Goal: Task Accomplishment & Management: Manage account settings

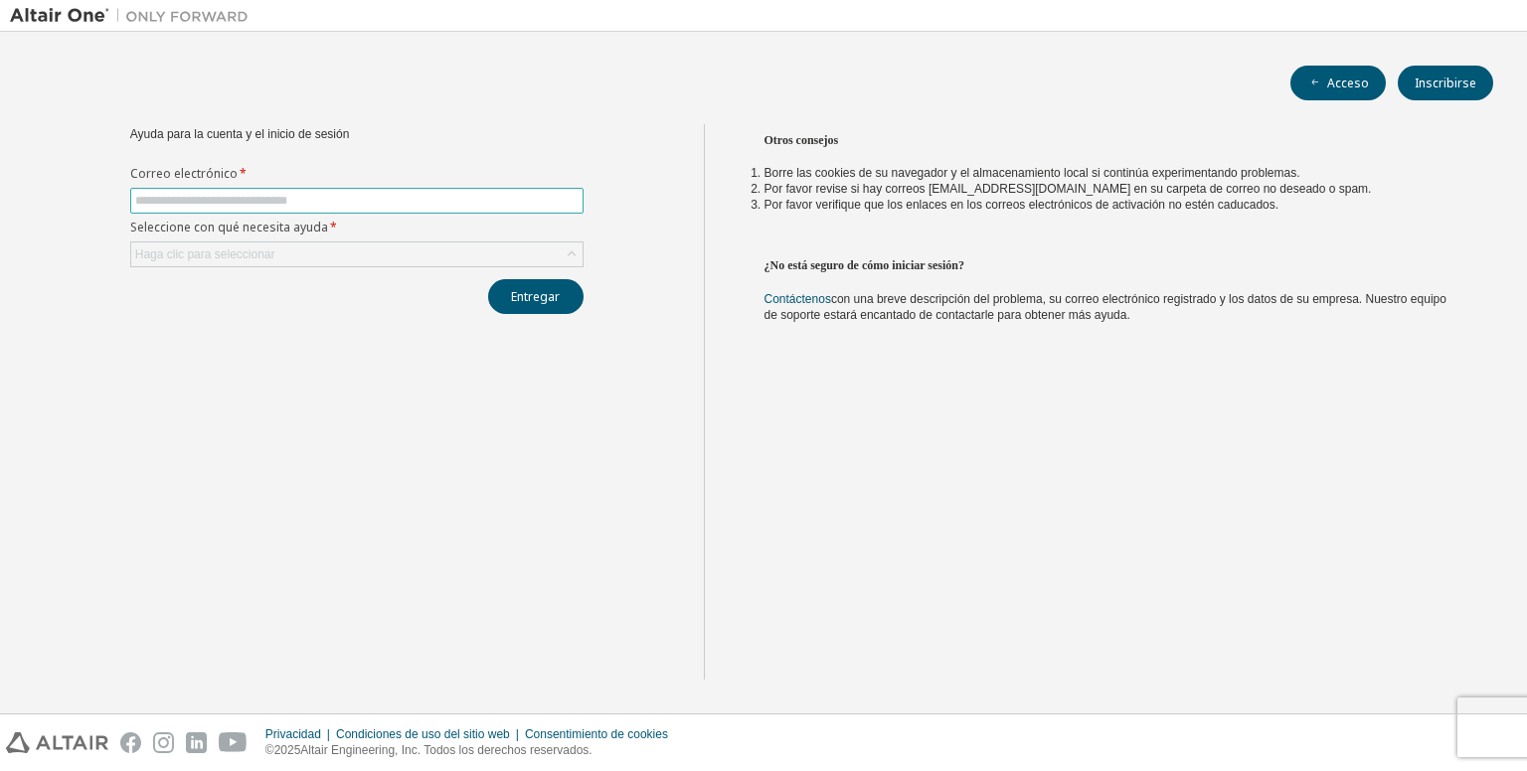
click at [313, 199] on input "text" at bounding box center [356, 201] width 443 height 16
type input "**********"
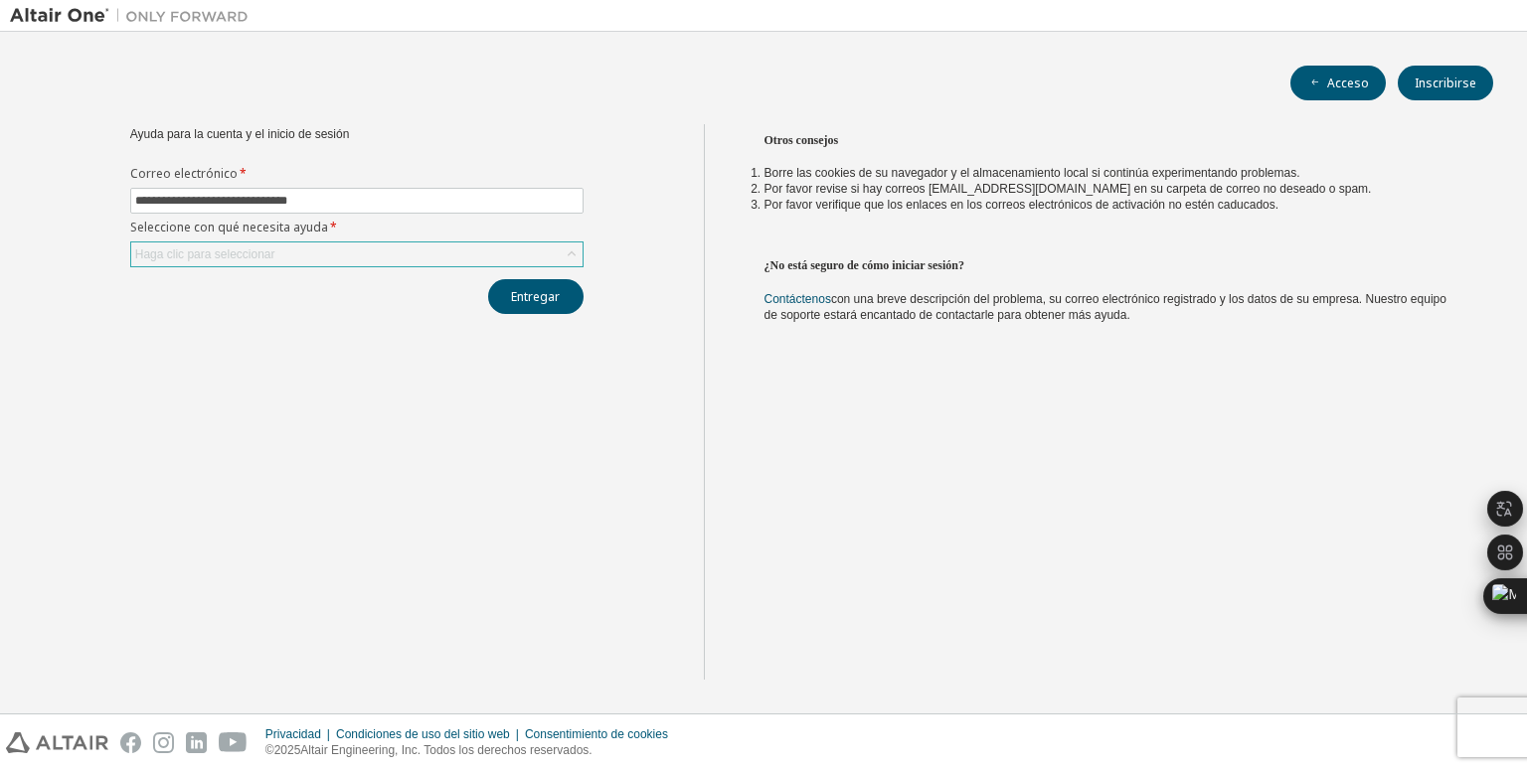
click at [298, 253] on div "Haga clic para seleccionar" at bounding box center [356, 255] width 451 height 24
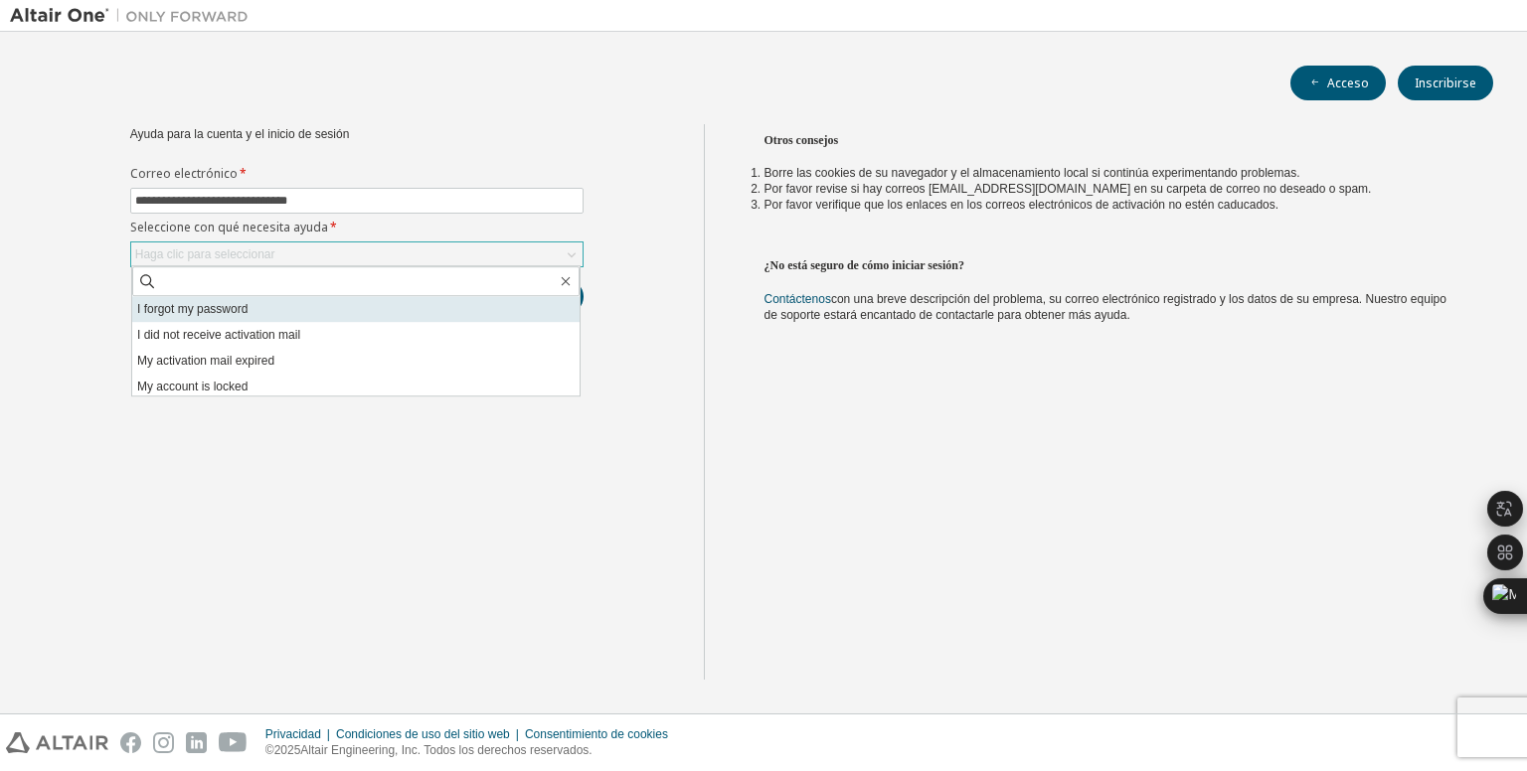
scroll to position [422, 0]
click at [290, 315] on li "Olvidé mi contraseña" at bounding box center [355, 309] width 447 height 26
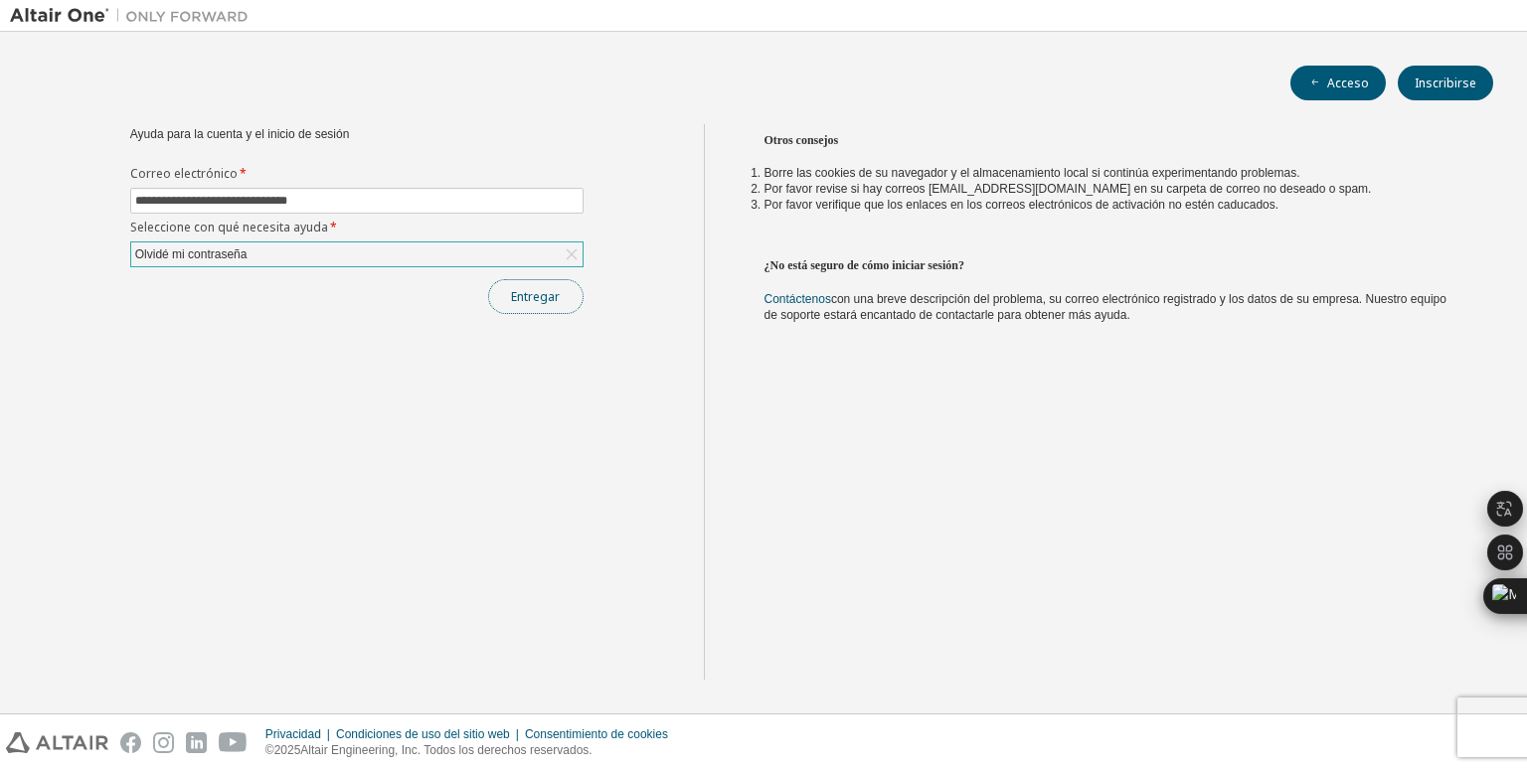
click at [505, 286] on button "Entregar" at bounding box center [535, 296] width 95 height 35
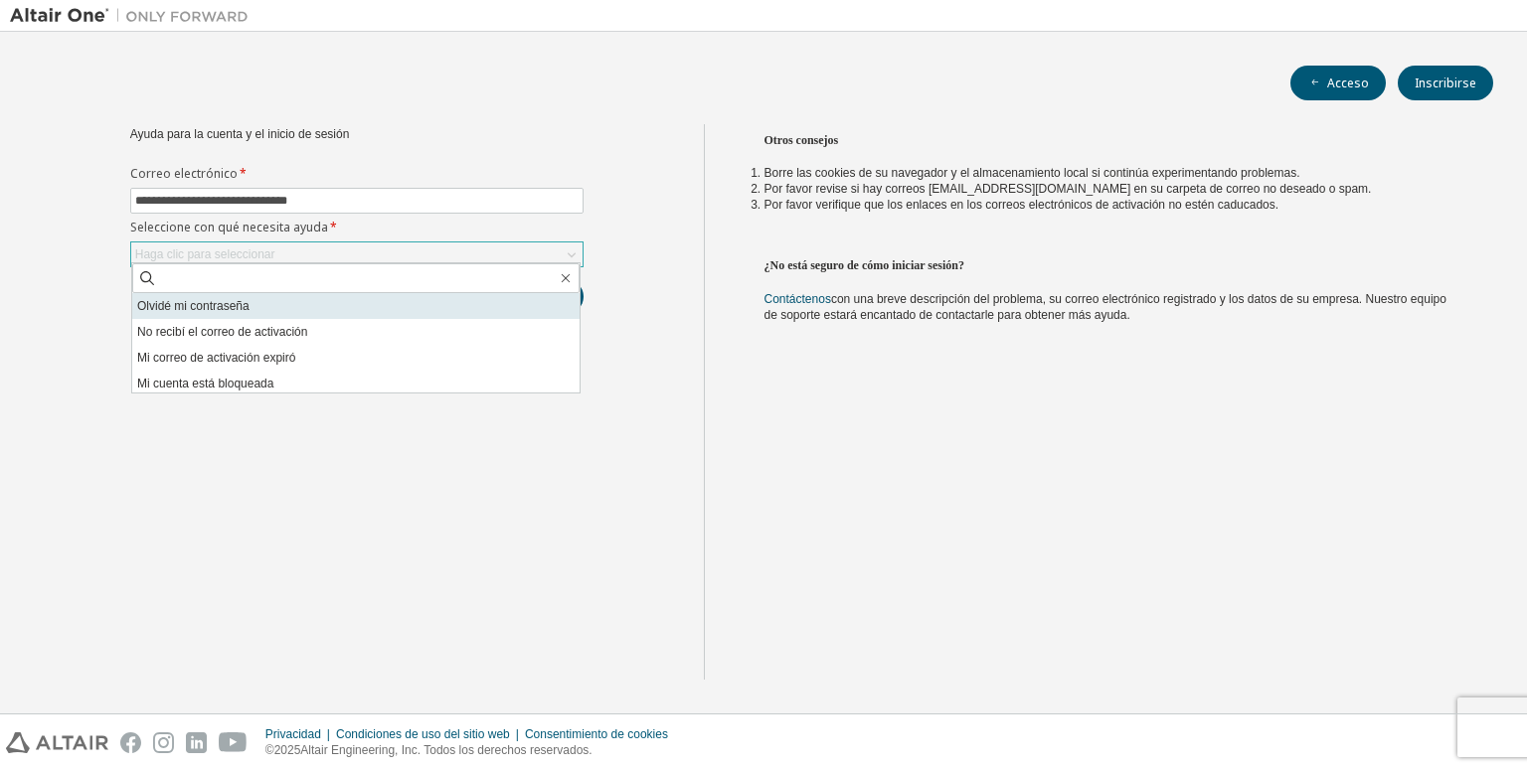
click at [294, 313] on li "Olvidé mi contraseña" at bounding box center [355, 306] width 447 height 26
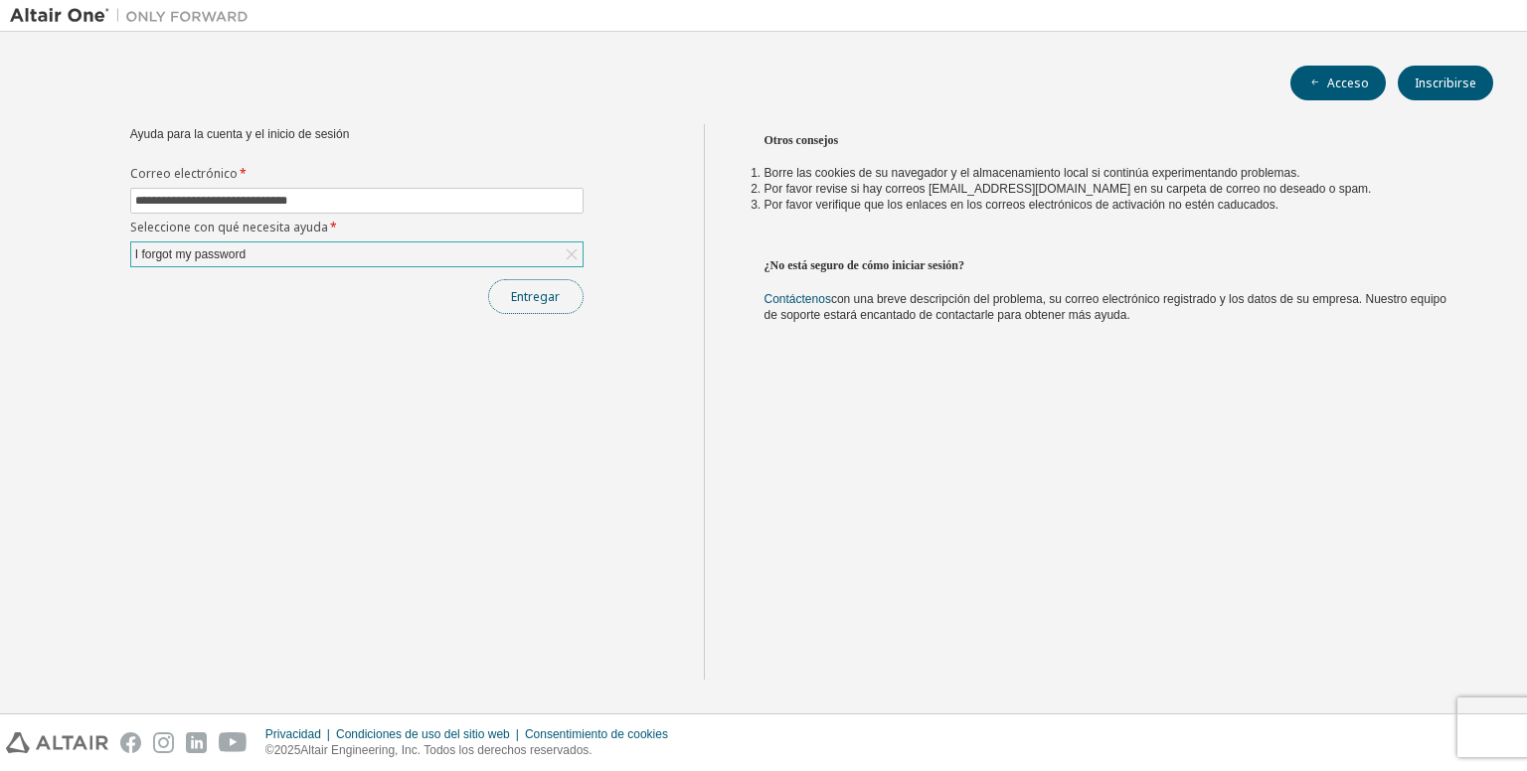
click at [527, 288] on font "Entregar" at bounding box center [535, 296] width 49 height 17
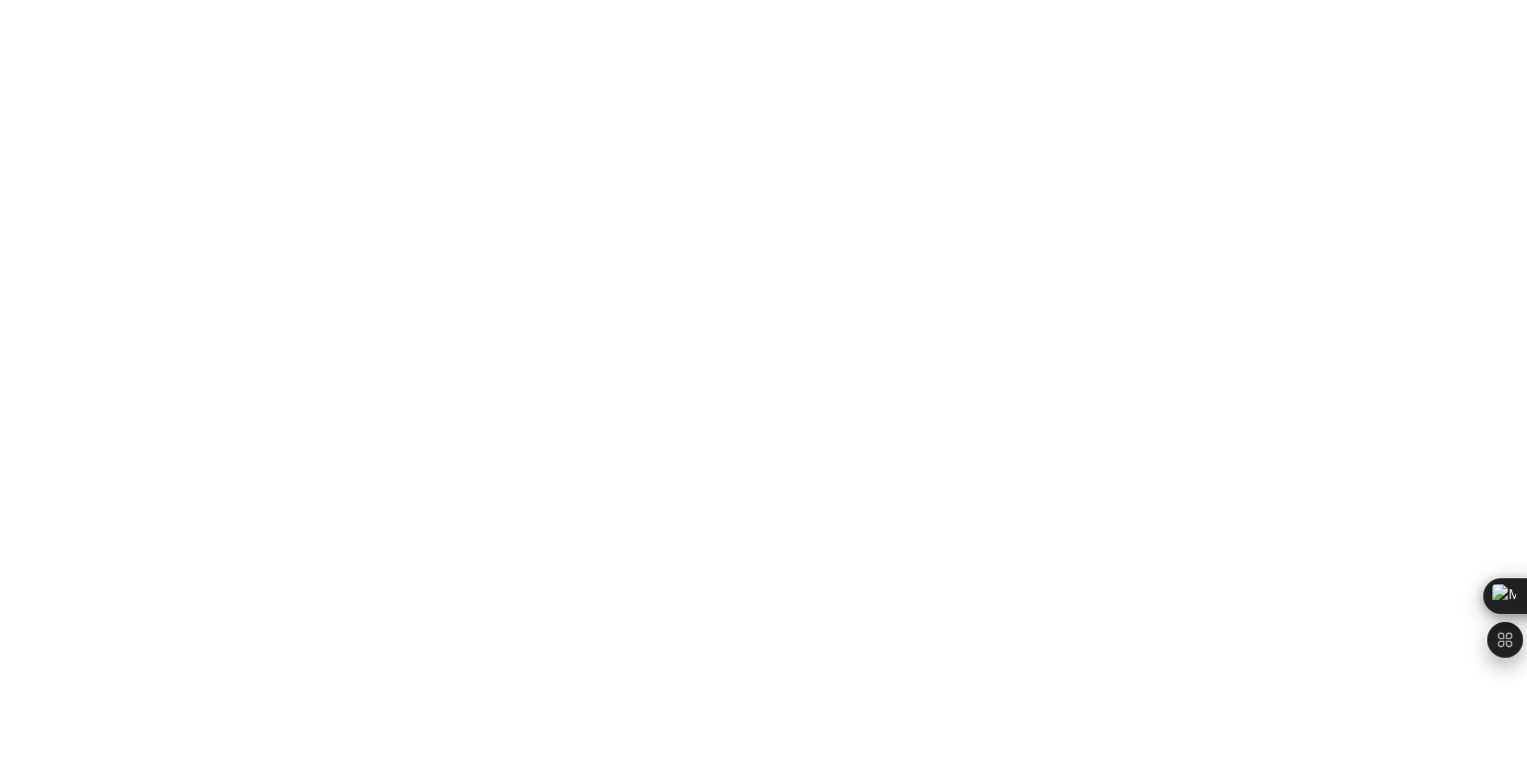
scroll to position [422, 0]
